Goal: Find specific page/section: Find specific page/section

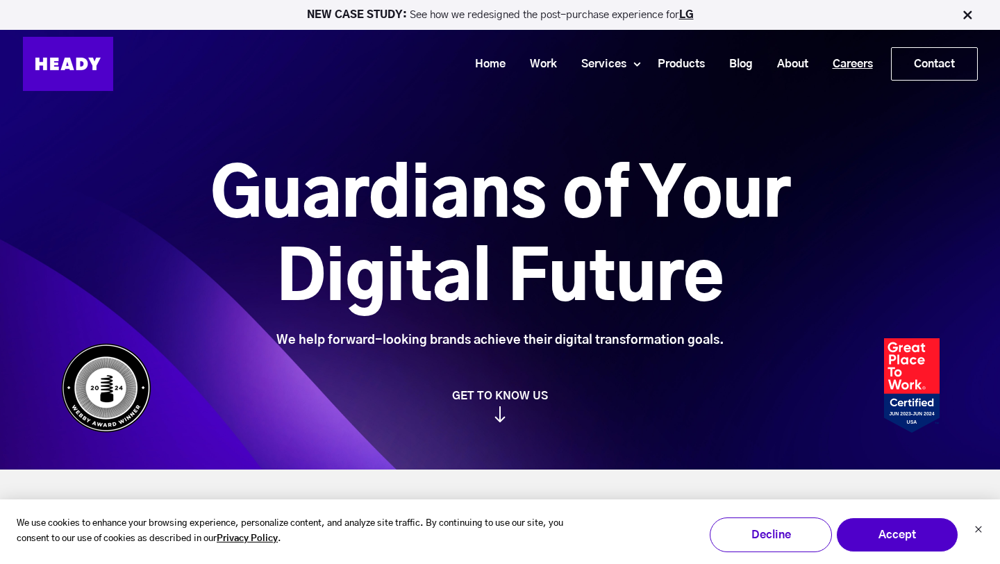
click at [843, 62] on link "Careers" at bounding box center [847, 64] width 65 height 26
